Goal: Information Seeking & Learning: Find specific page/section

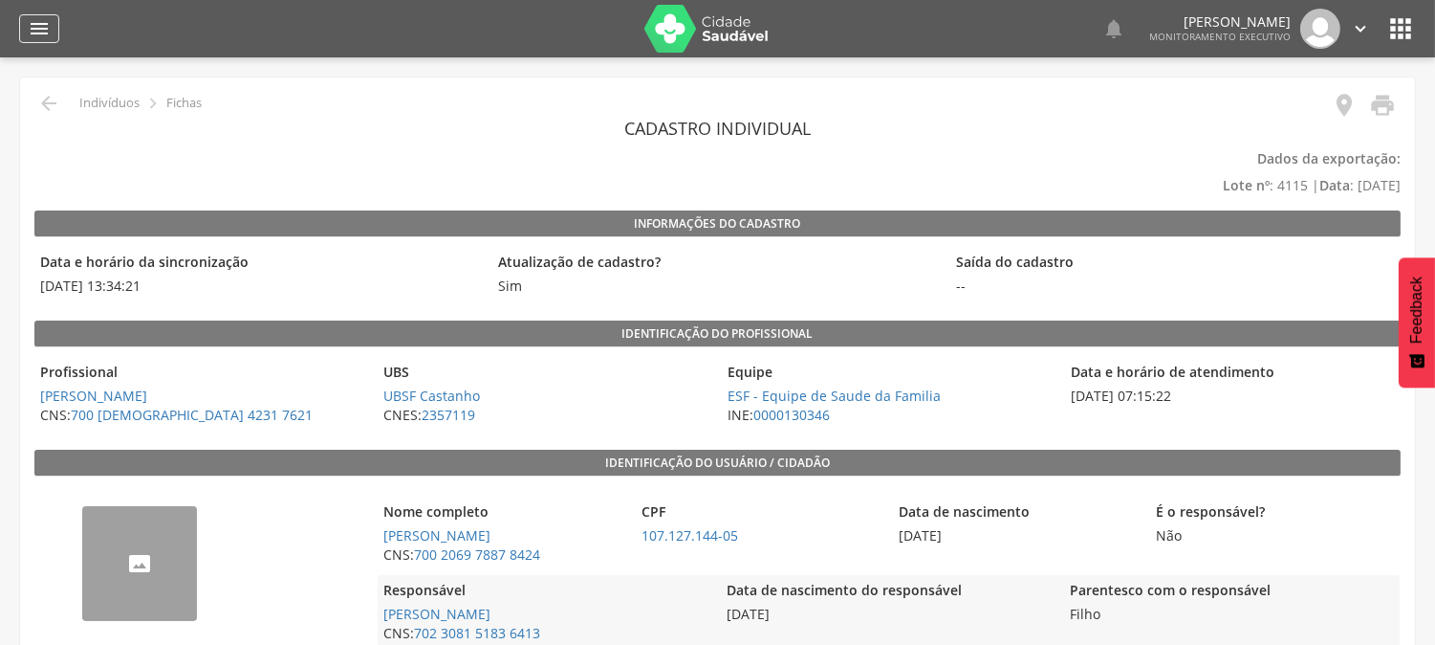
click at [34, 23] on icon "" at bounding box center [39, 28] width 23 height 23
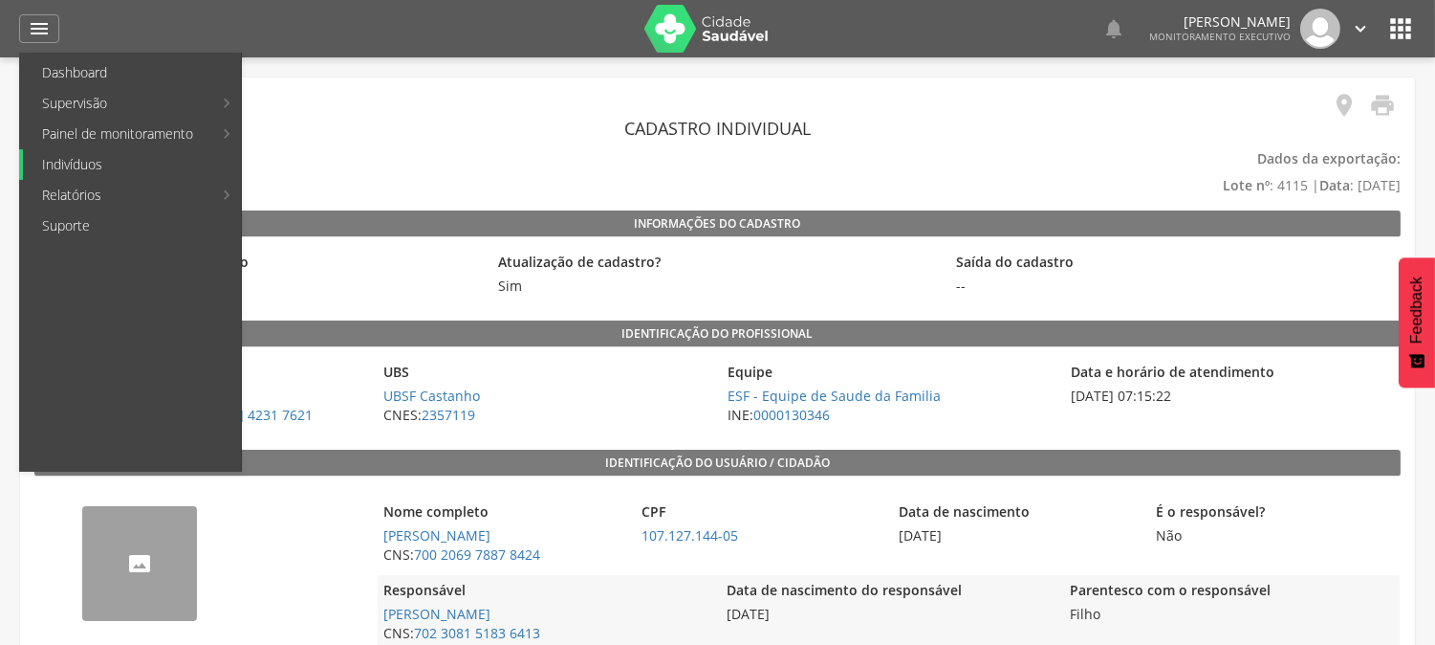
click at [88, 158] on link "Indivíduos" at bounding box center [132, 164] width 218 height 31
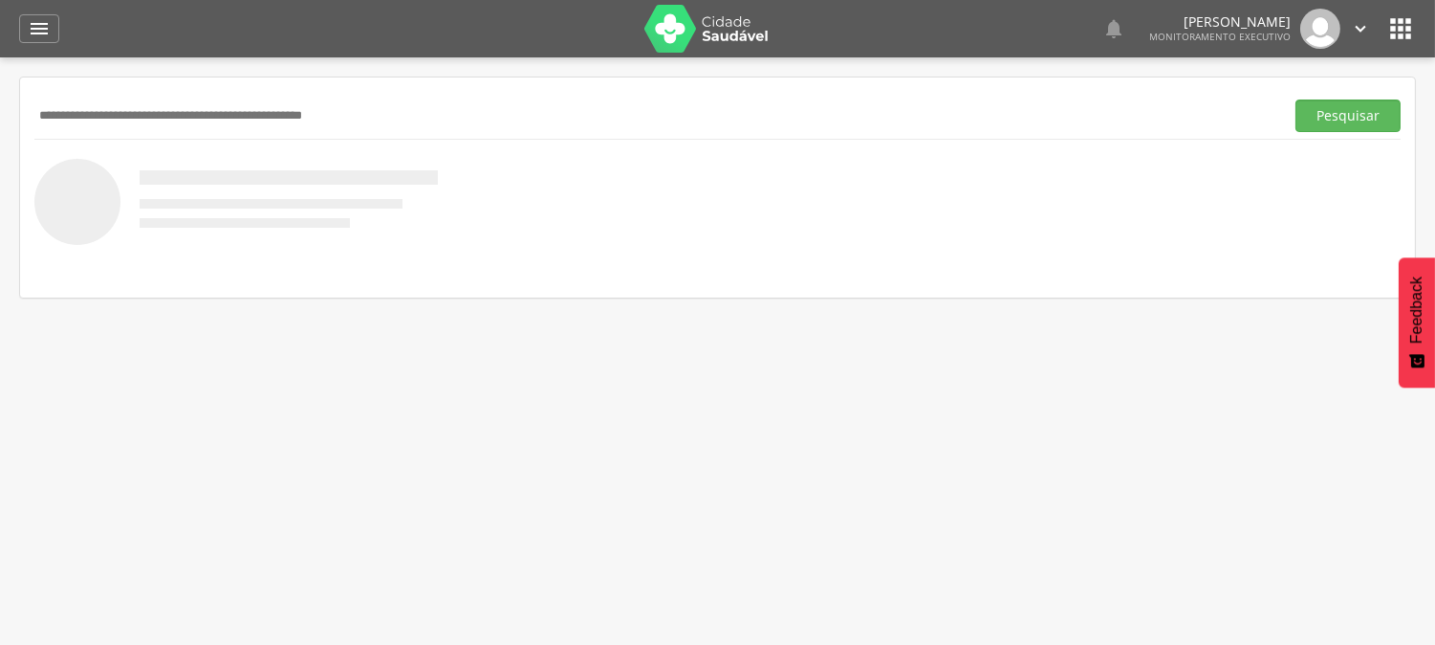
click at [172, 115] on input "text" at bounding box center [655, 115] width 1242 height 33
click at [1296, 99] on button "Pesquisar" at bounding box center [1348, 115] width 105 height 33
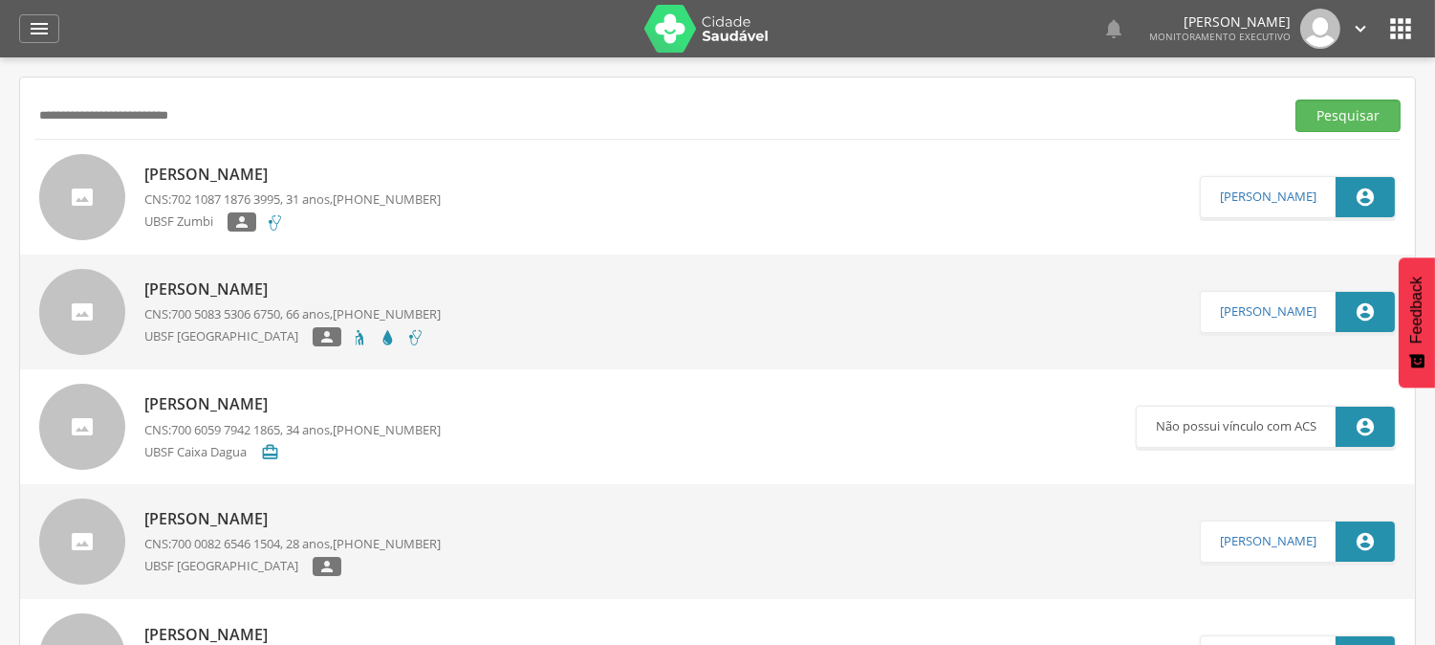
type input "**********"
click at [1296, 99] on button "Pesquisar" at bounding box center [1348, 115] width 105 height 33
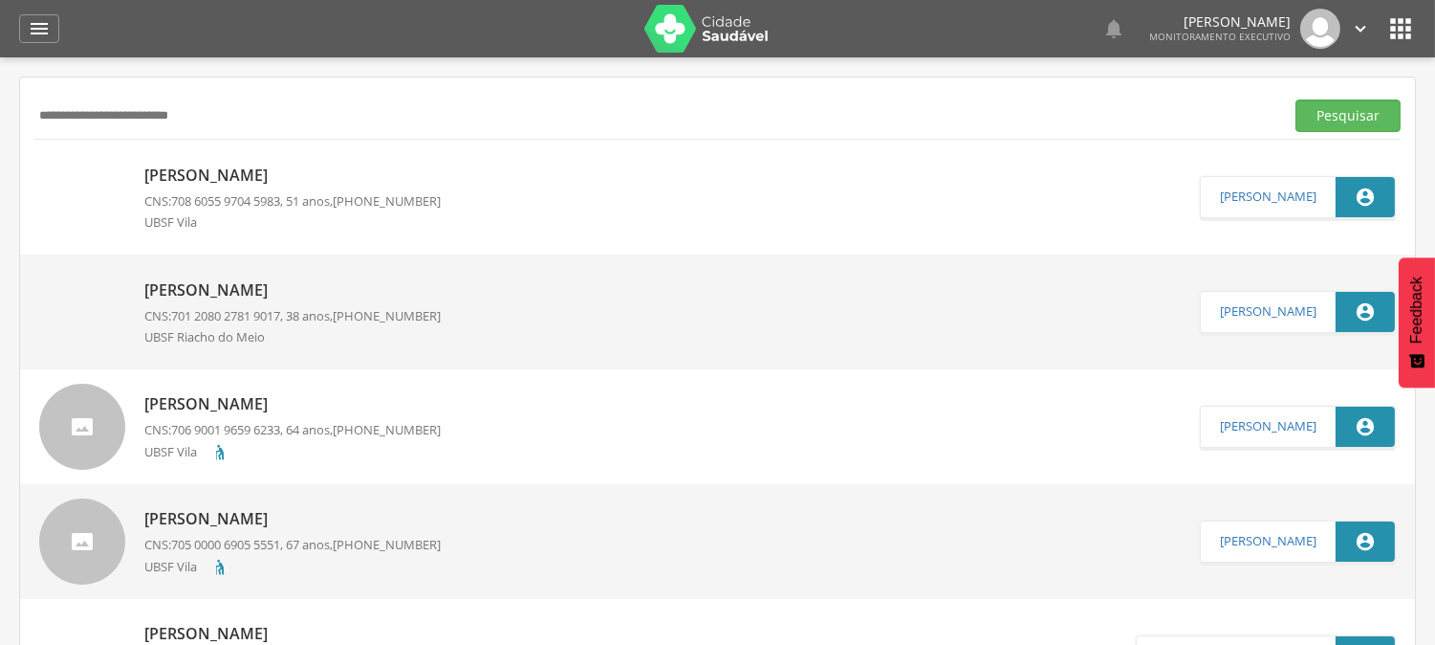
click at [256, 176] on p "[PERSON_NAME]" at bounding box center [292, 175] width 296 height 22
type input "**********"
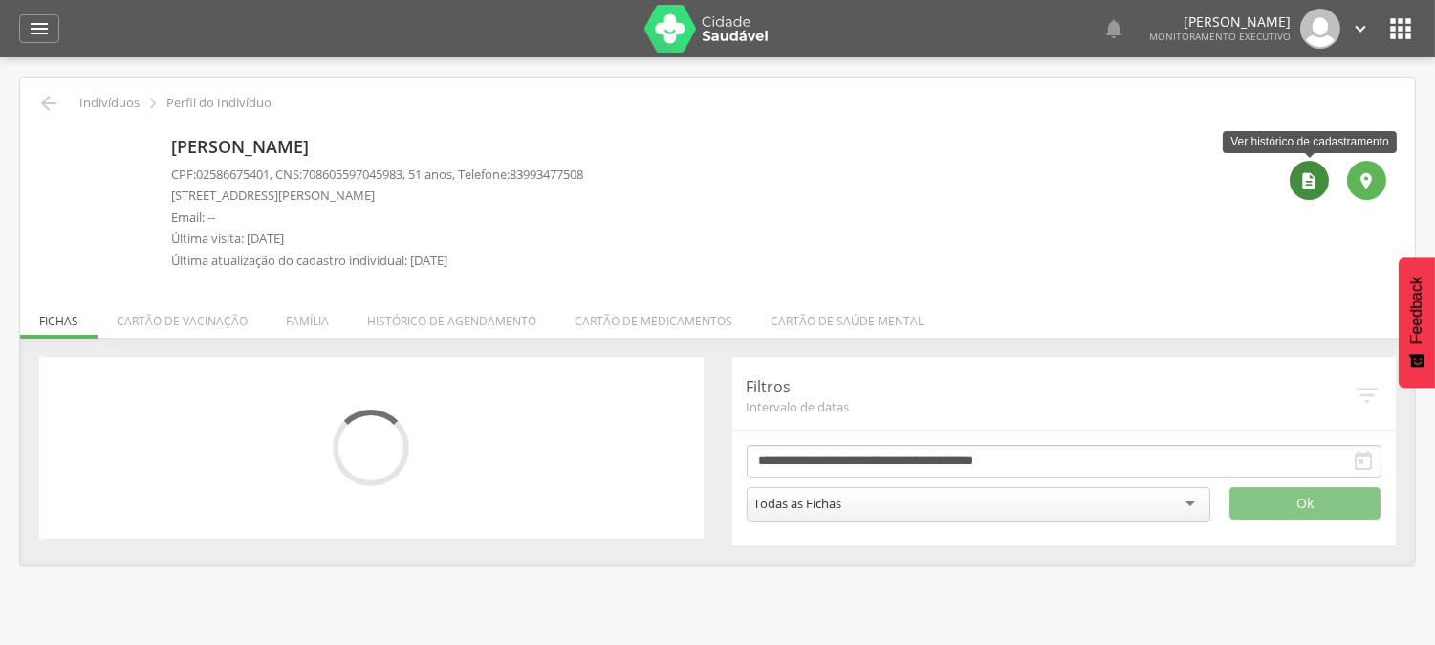
click at [1297, 174] on div "" at bounding box center [1309, 180] width 39 height 39
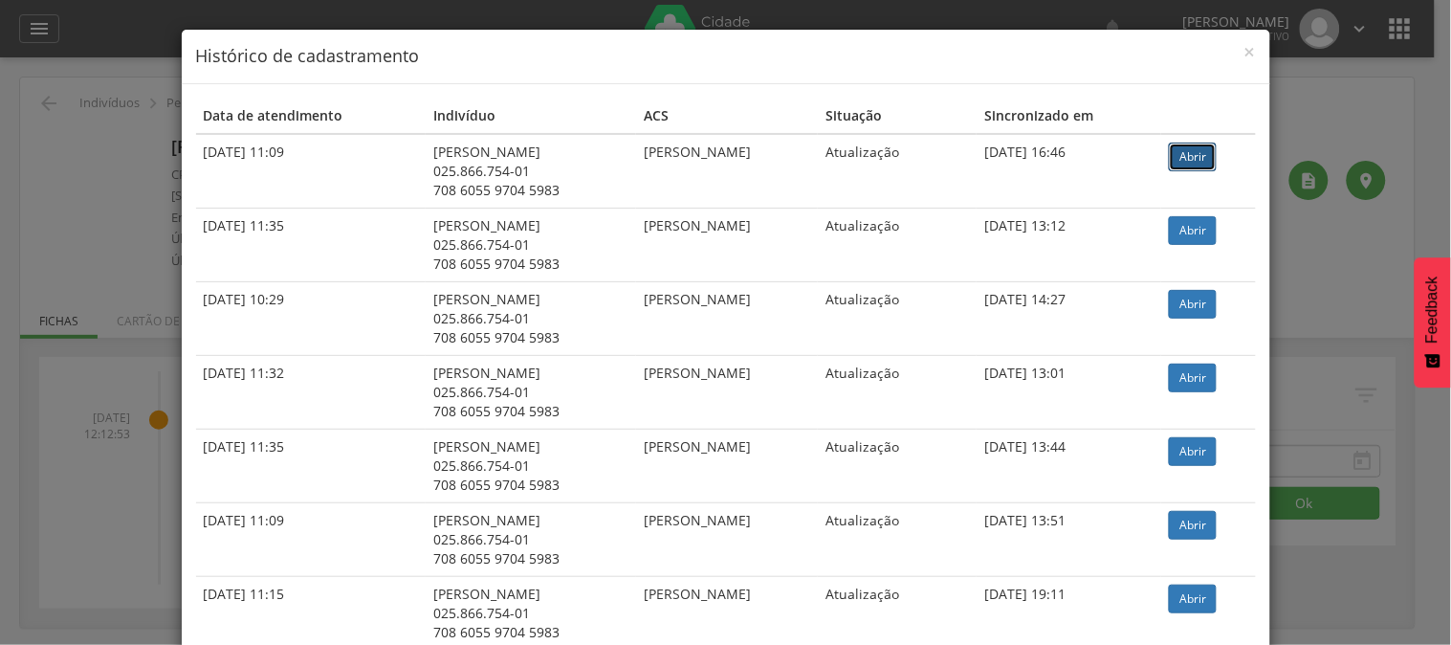
click at [1190, 164] on link "Abrir" at bounding box center [1193, 156] width 48 height 29
click at [1190, 164] on body " Dashboard Supervisão Produtividade Mapa da cidade Mapa de cobertura Ranking A…" at bounding box center [725, 322] width 1451 height 645
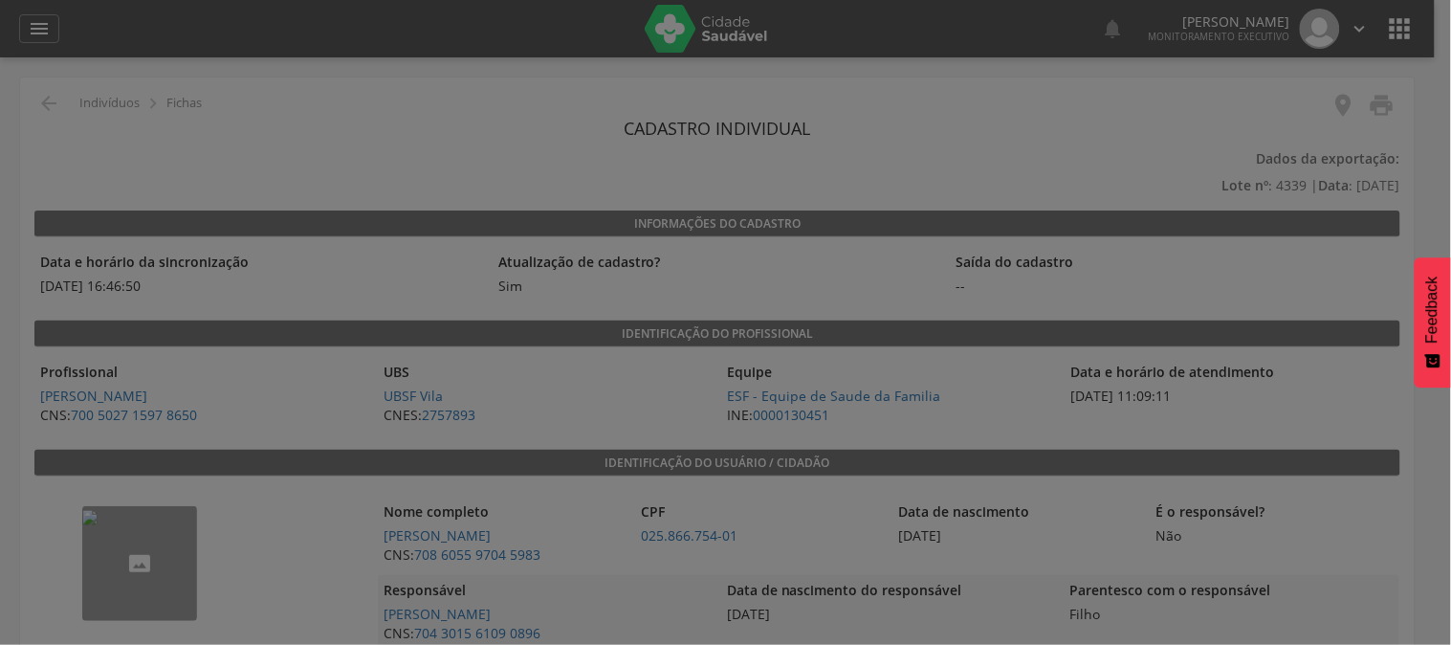
drag, startPoint x: 642, startPoint y: 528, endPoint x: 786, endPoint y: 556, distance: 147.0
click at [786, 556] on div at bounding box center [725, 322] width 1451 height 645
